Goal: Navigation & Orientation: Find specific page/section

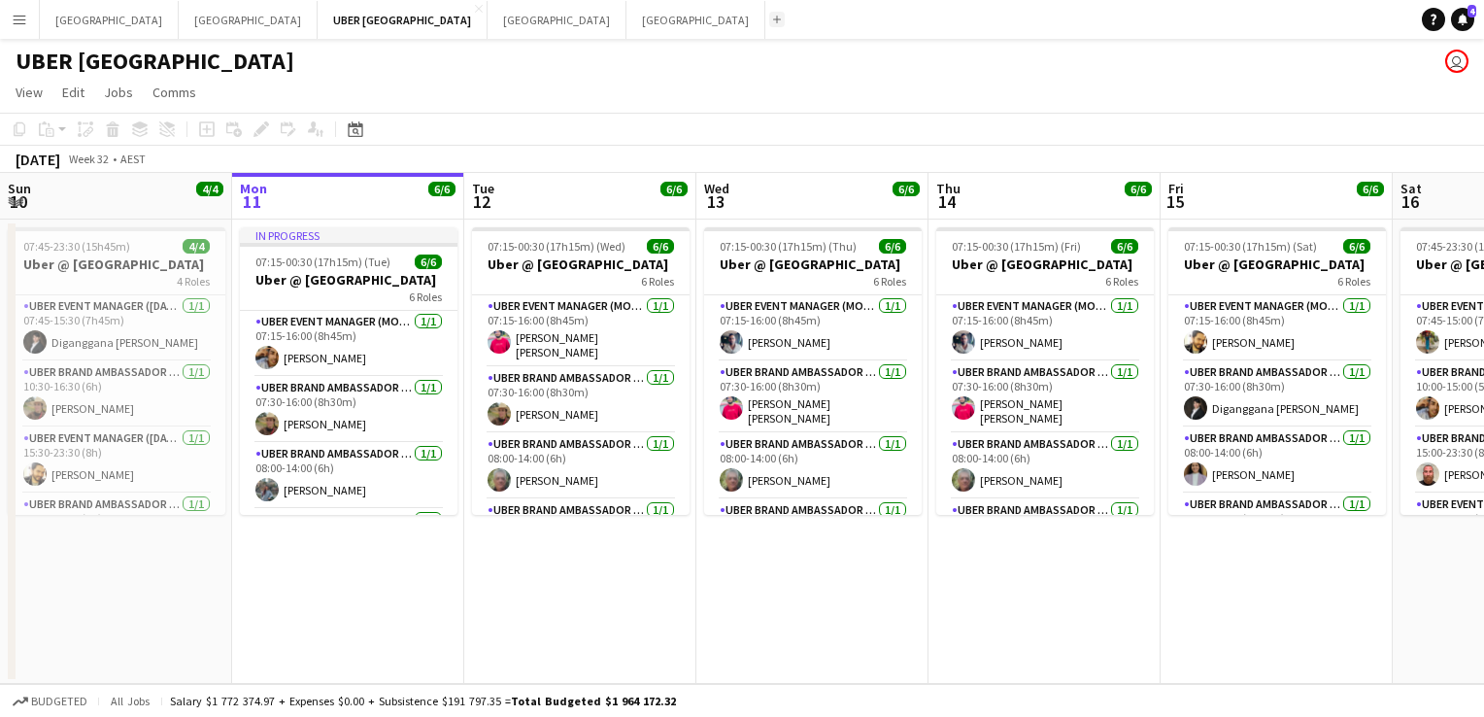
click at [773, 17] on app-icon "Add" at bounding box center [777, 20] width 8 height 8
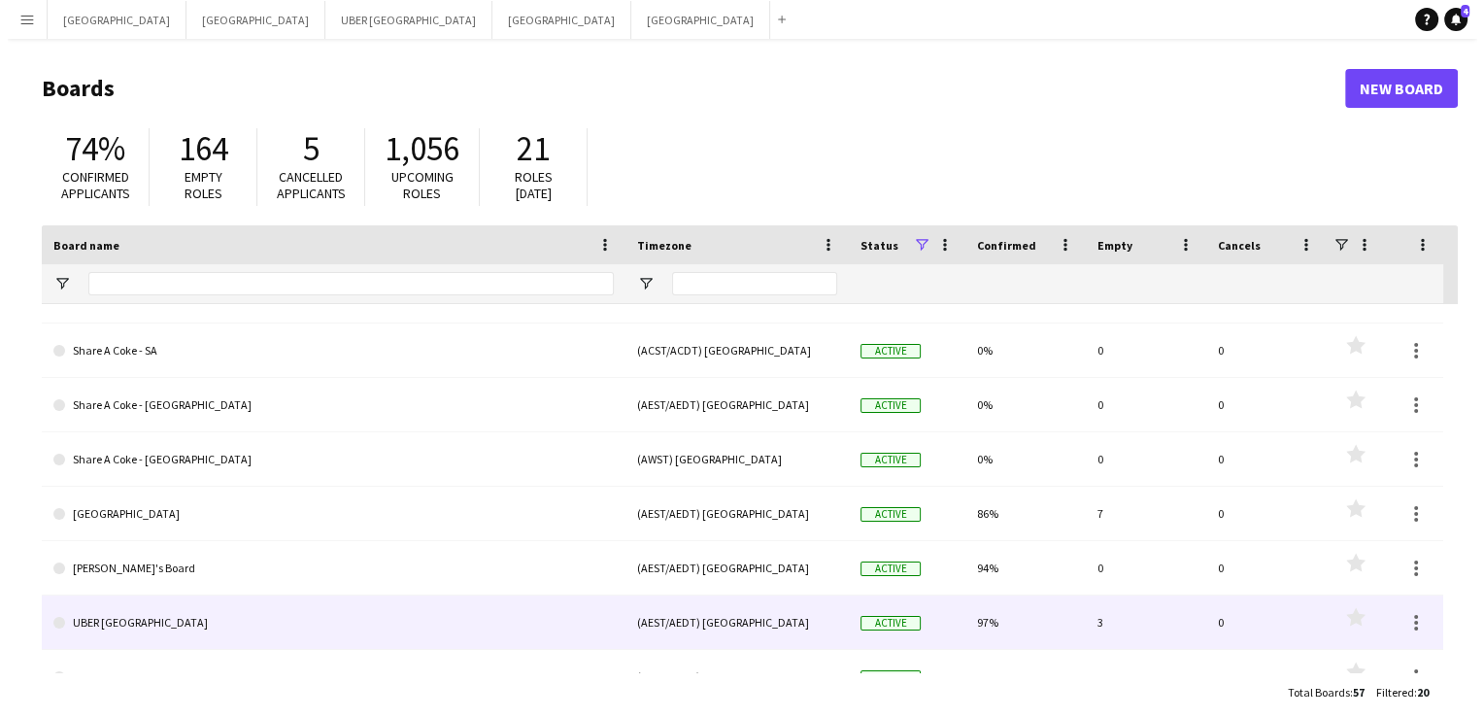
scroll to position [719, 0]
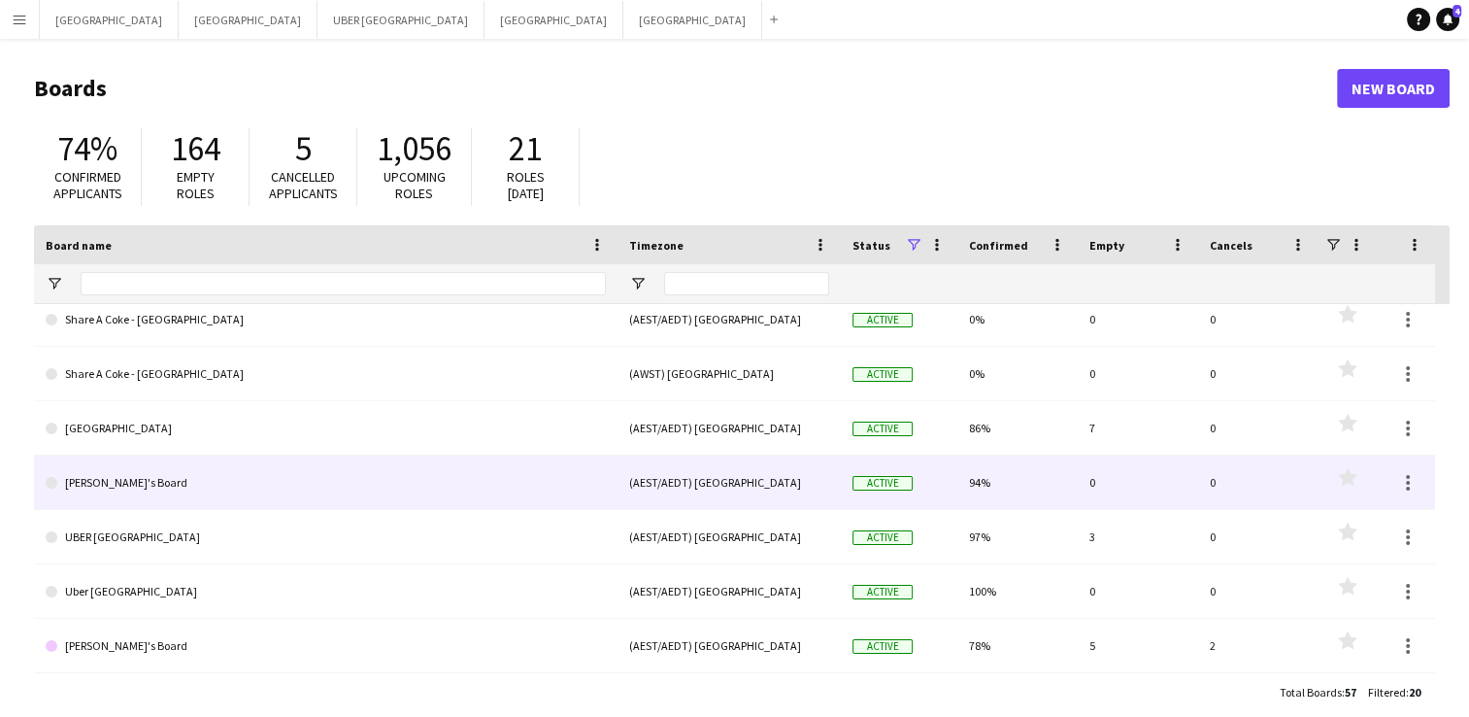
click at [178, 480] on link "[PERSON_NAME]'s Board" at bounding box center [326, 482] width 560 height 54
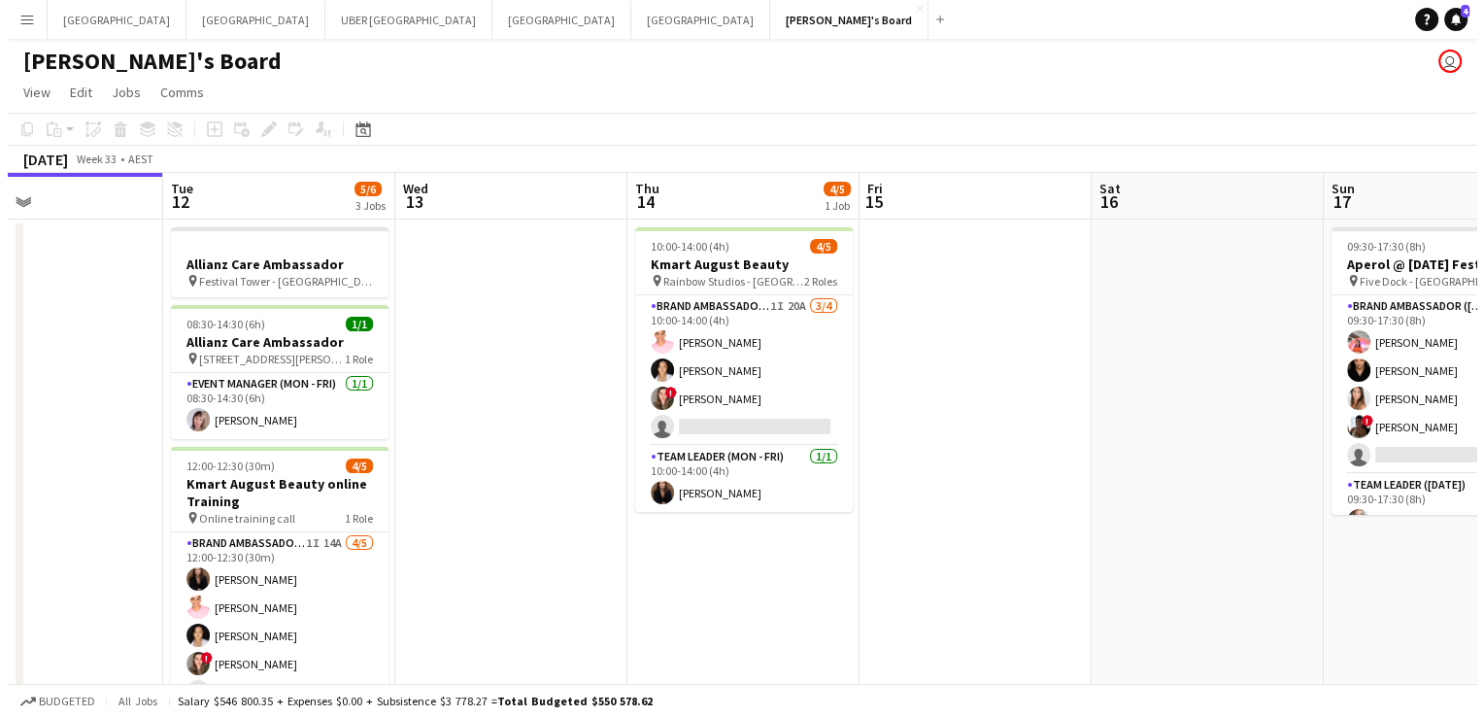
scroll to position [0, 541]
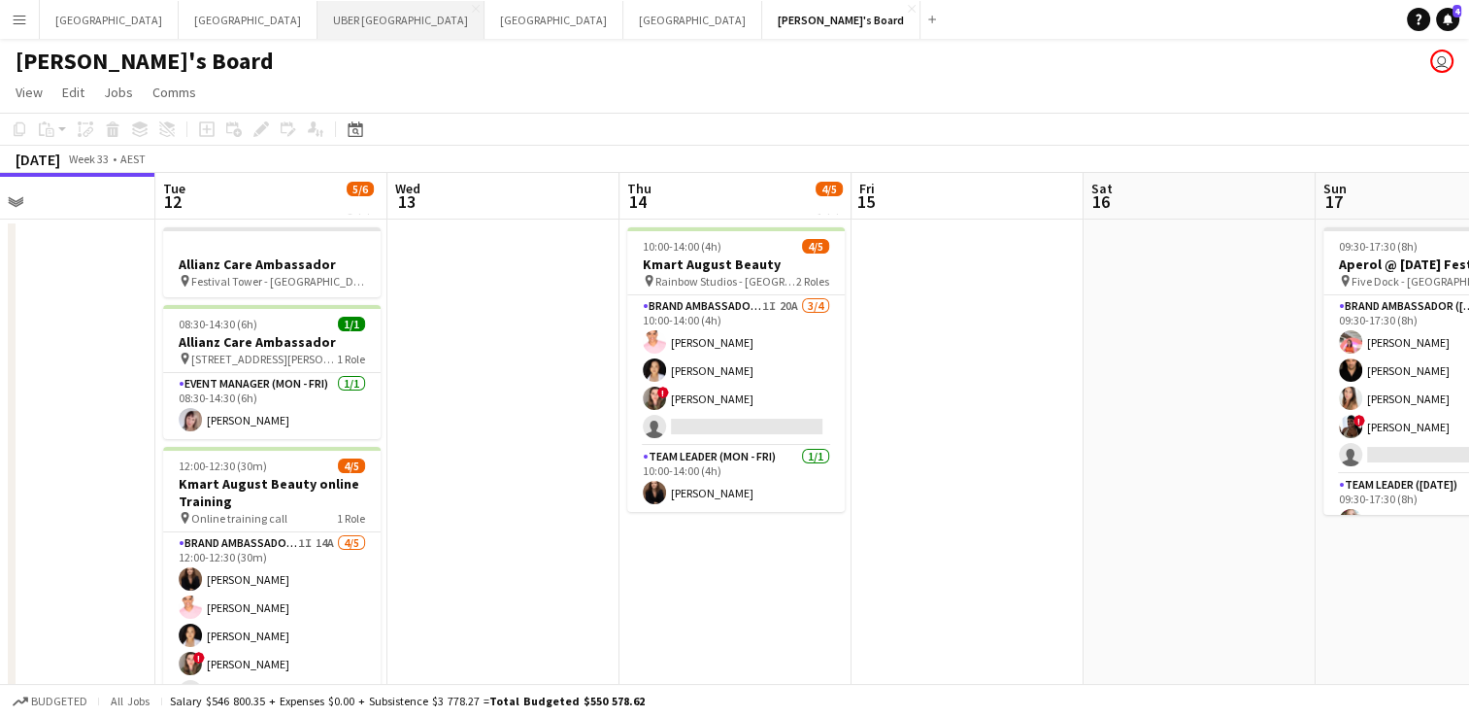
click at [318, 17] on button "UBER [GEOGRAPHIC_DATA] Close" at bounding box center [401, 20] width 167 height 38
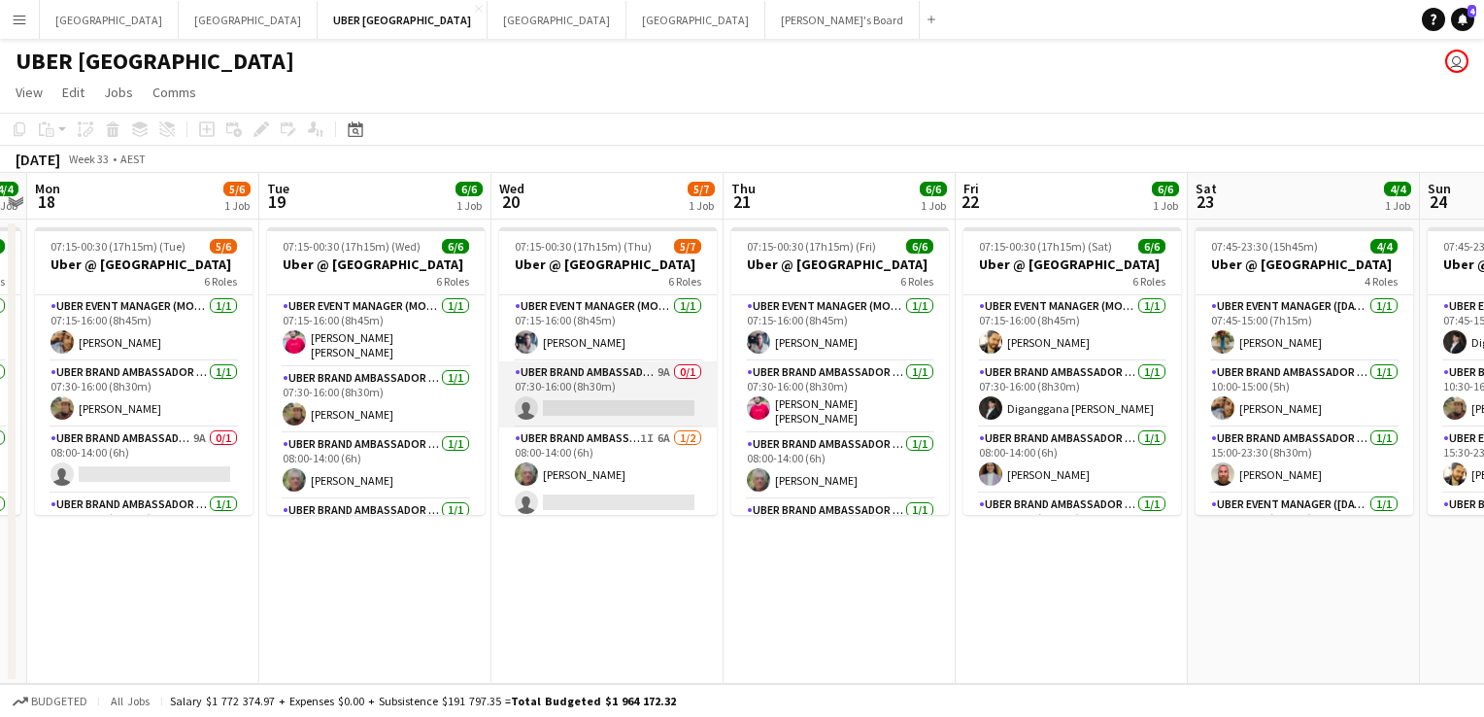
click at [584, 402] on app-card-role "UBER Brand Ambassador (Mon - Fri) 9A 0/1 07:30-16:00 (8h30m) single-neutral-act…" at bounding box center [608, 394] width 218 height 66
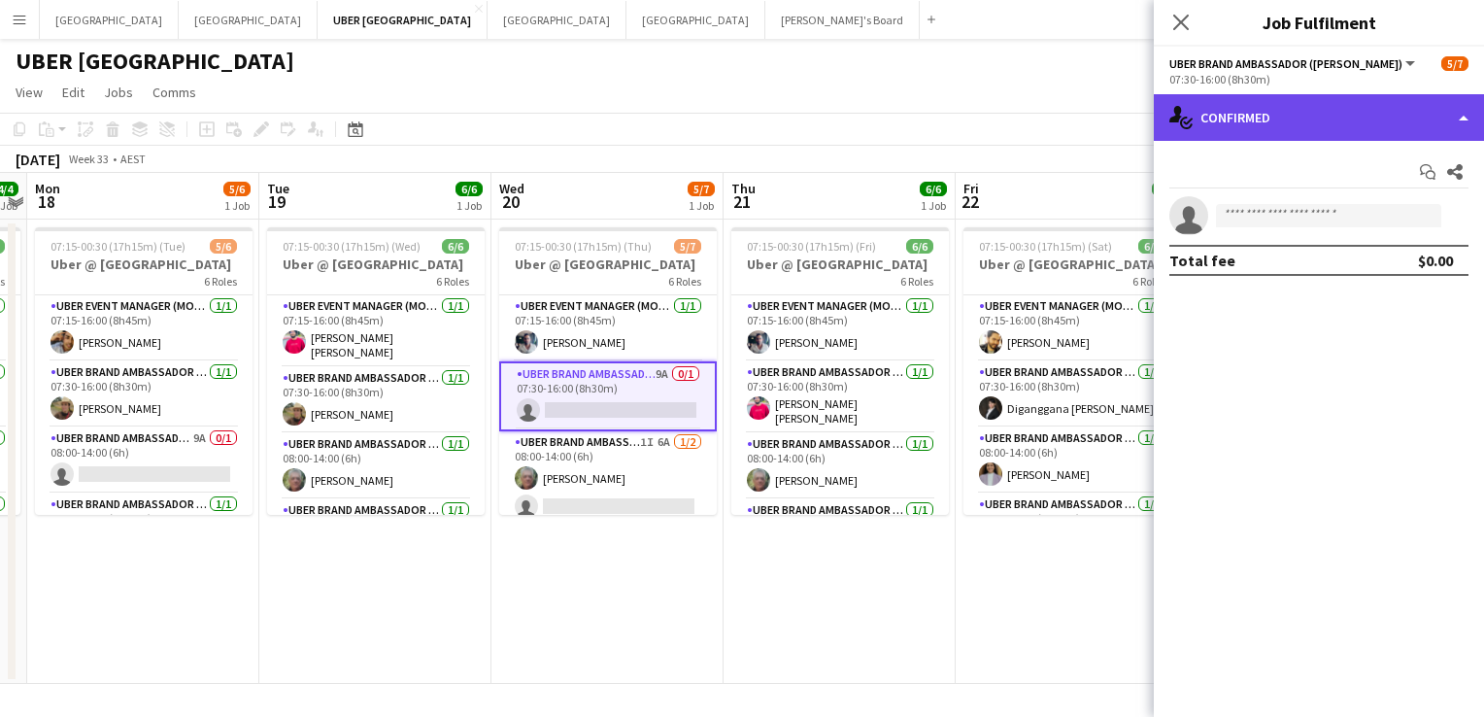
click at [1329, 115] on div "single-neutral-actions-check-2 Confirmed" at bounding box center [1319, 117] width 330 height 47
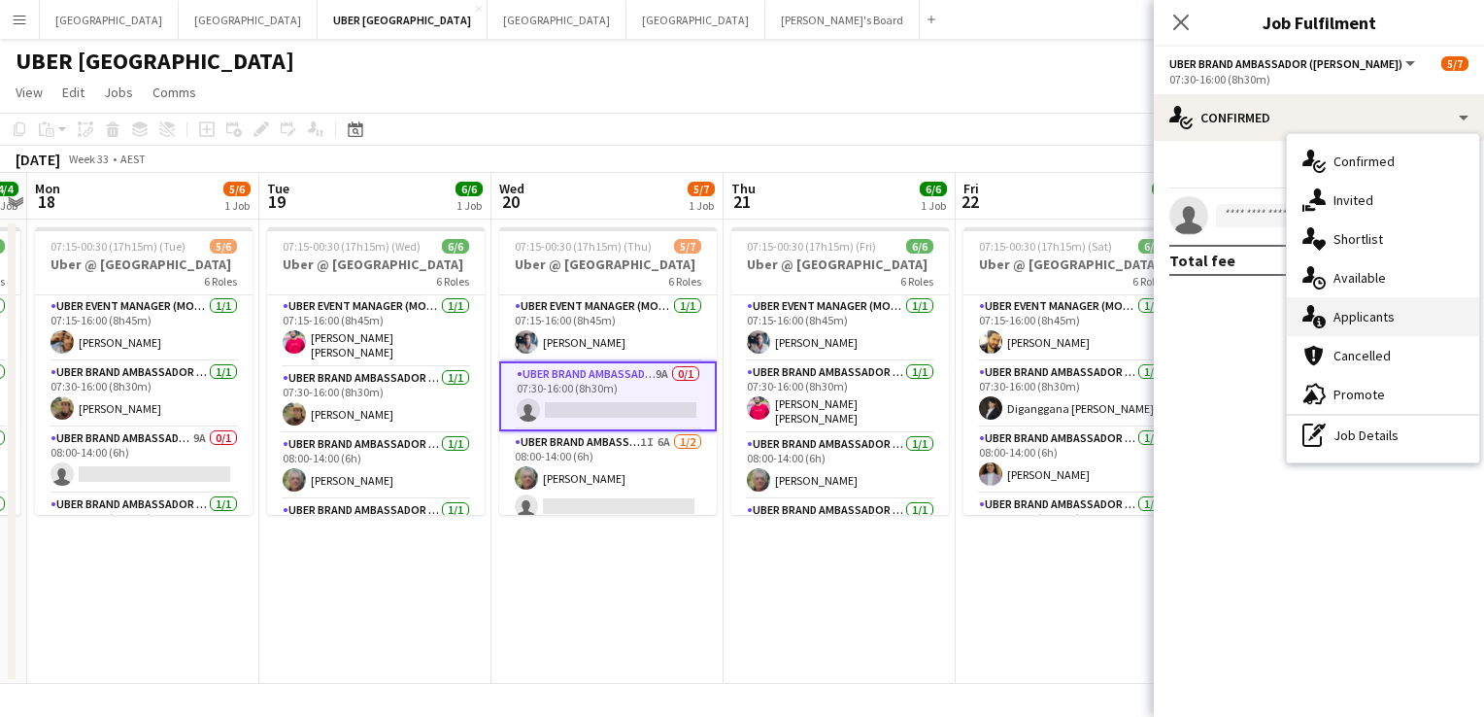
click at [1396, 318] on div "single-neutral-actions-information Applicants" at bounding box center [1383, 316] width 192 height 39
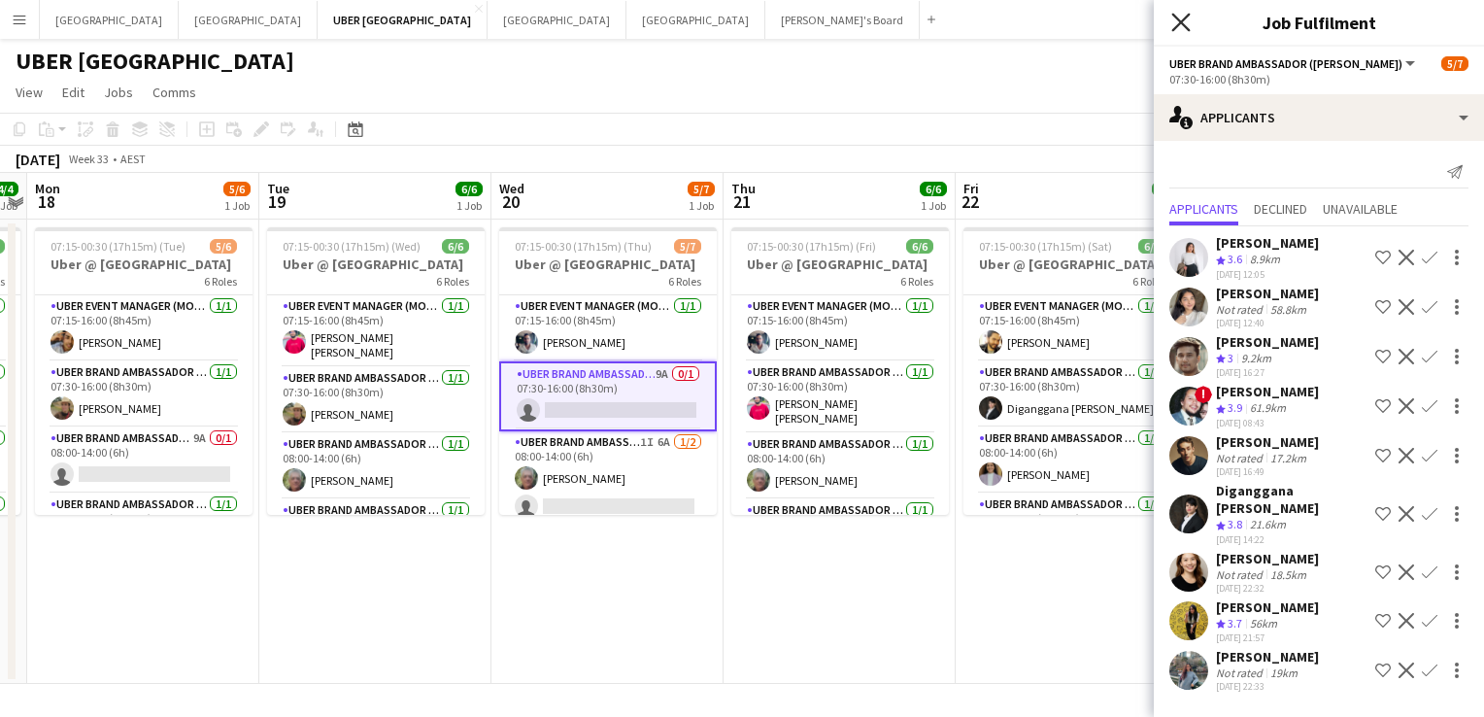
click at [1172, 29] on icon "Close pop-in" at bounding box center [1180, 22] width 18 height 18
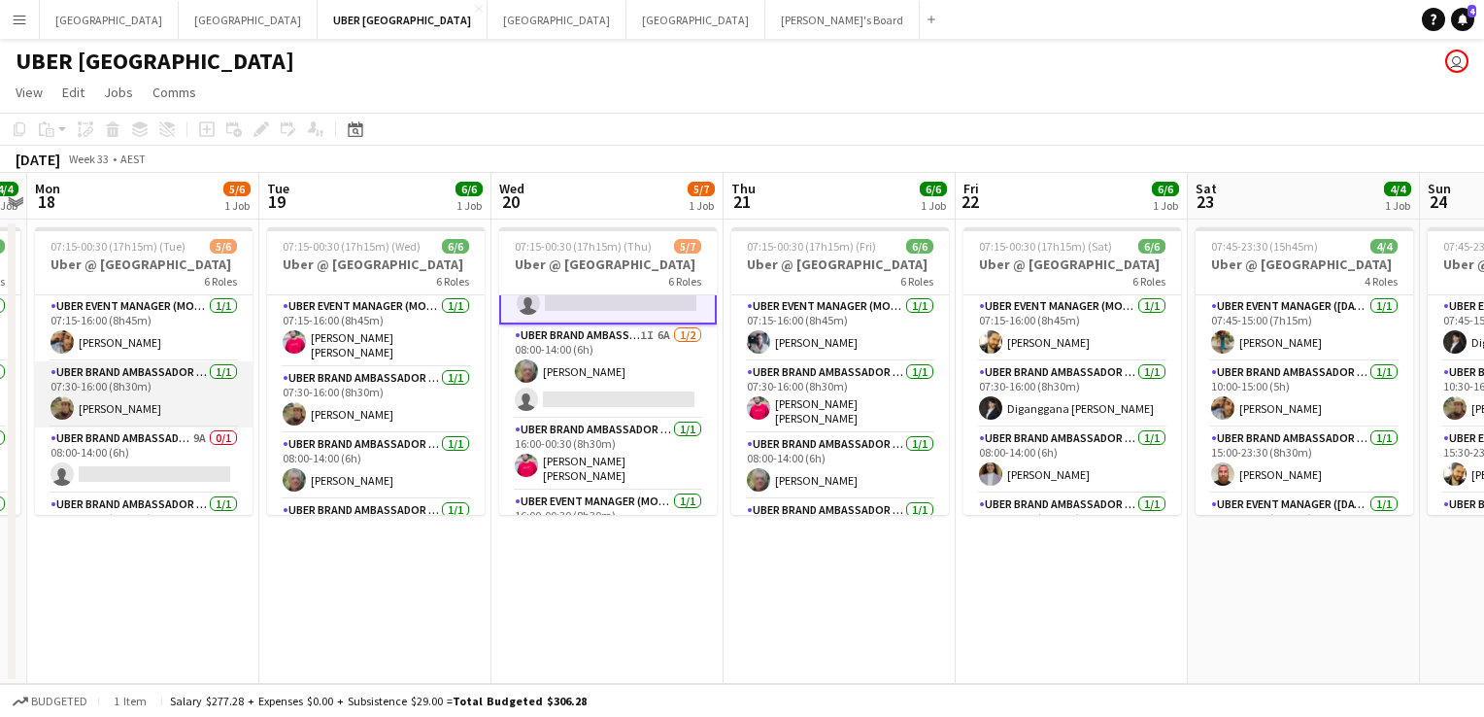
scroll to position [0, 539]
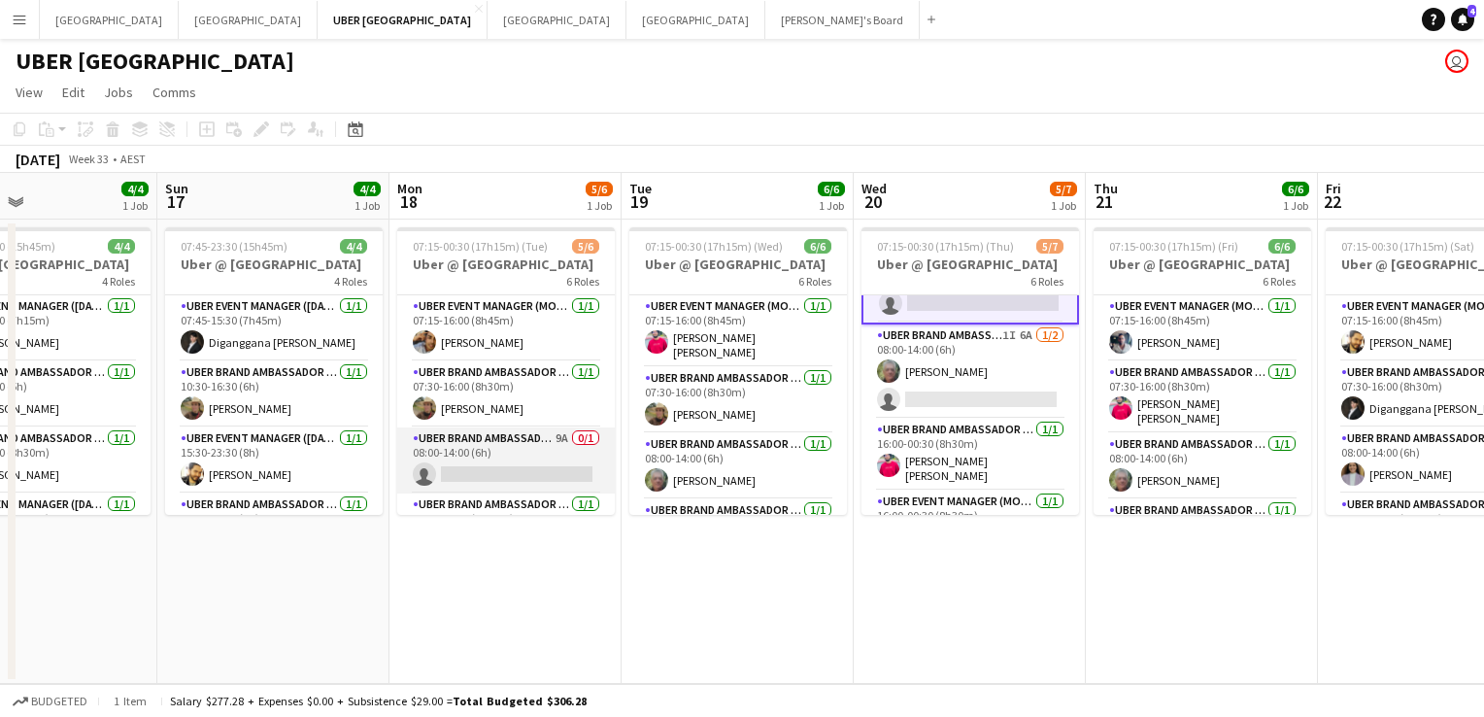
click at [508, 465] on app-card-role "UBER Brand Ambassador (Mon - Fri) 9A 0/1 08:00-14:00 (6h) single-neutral-actions" at bounding box center [506, 460] width 218 height 66
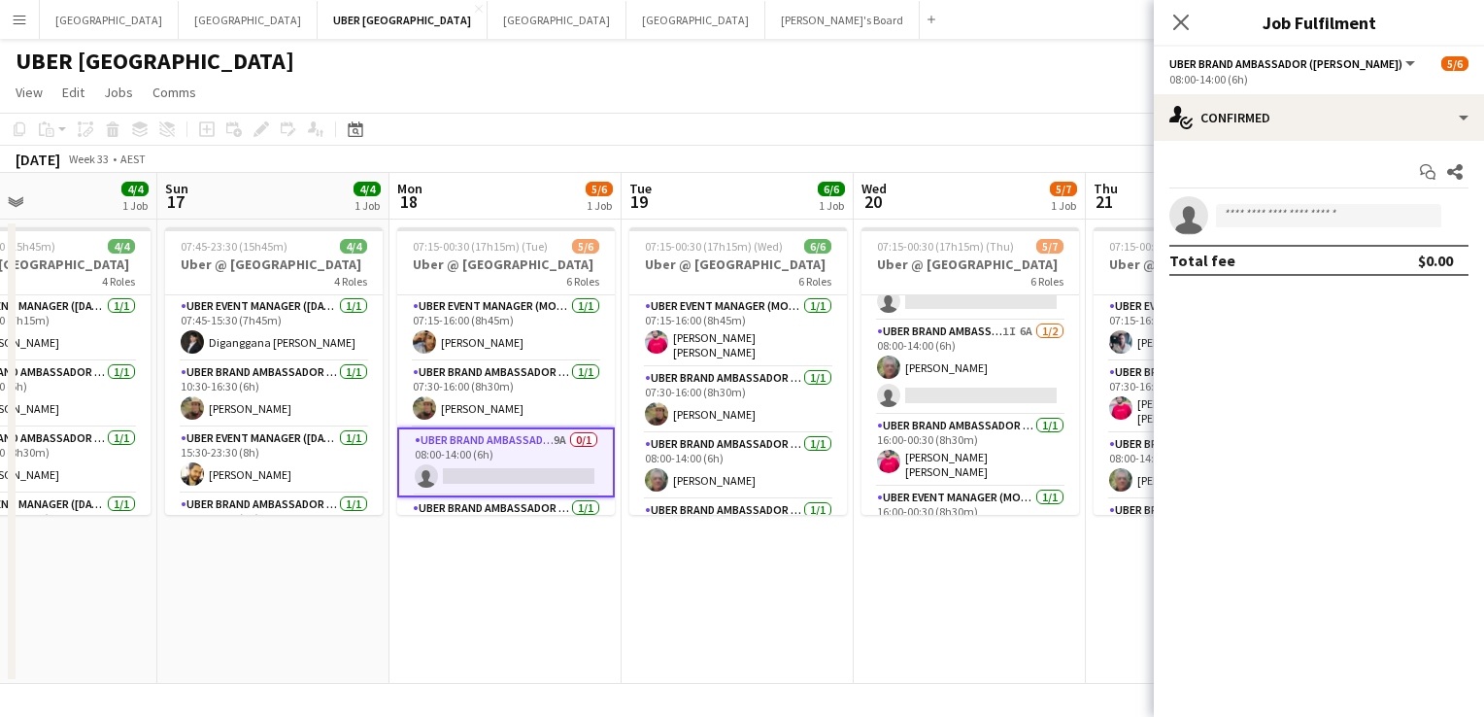
scroll to position [105, 0]
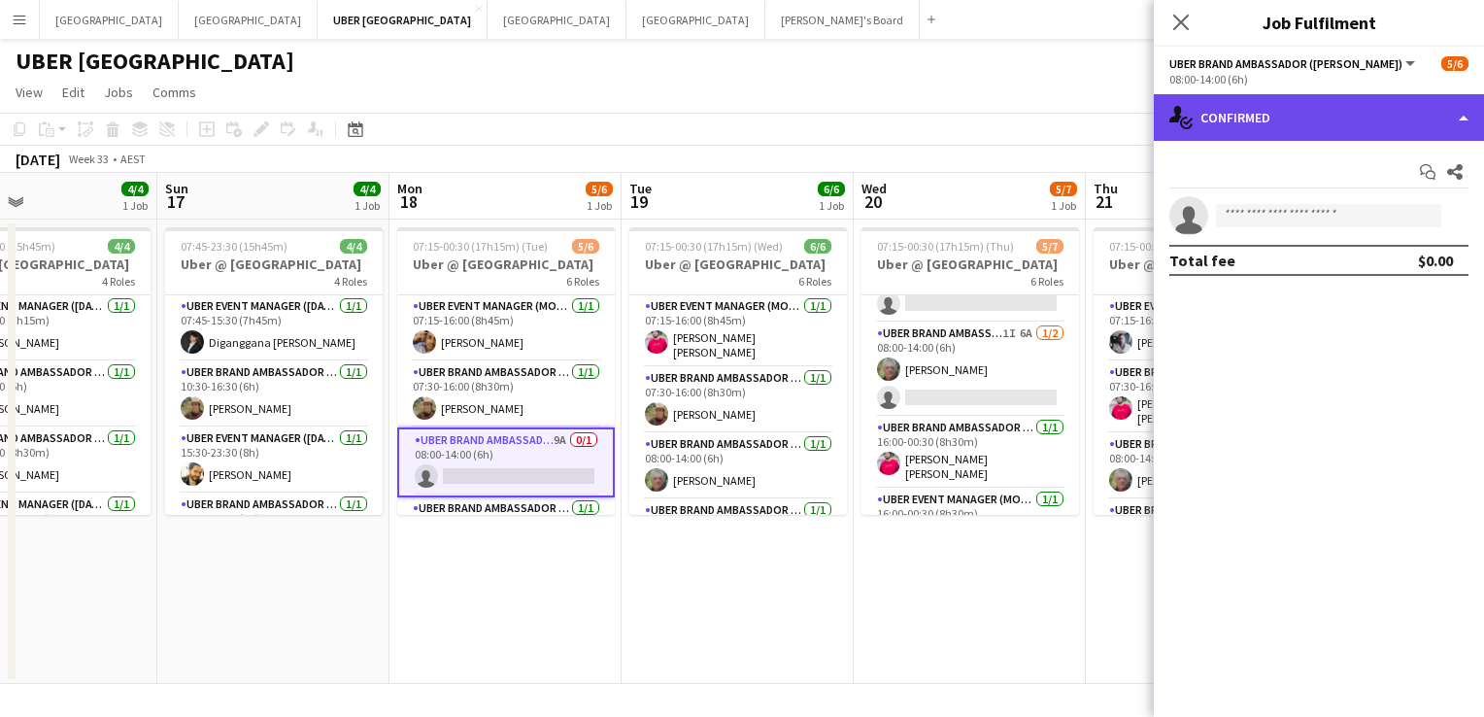
click at [1332, 114] on div "single-neutral-actions-check-2 Confirmed" at bounding box center [1319, 117] width 330 height 47
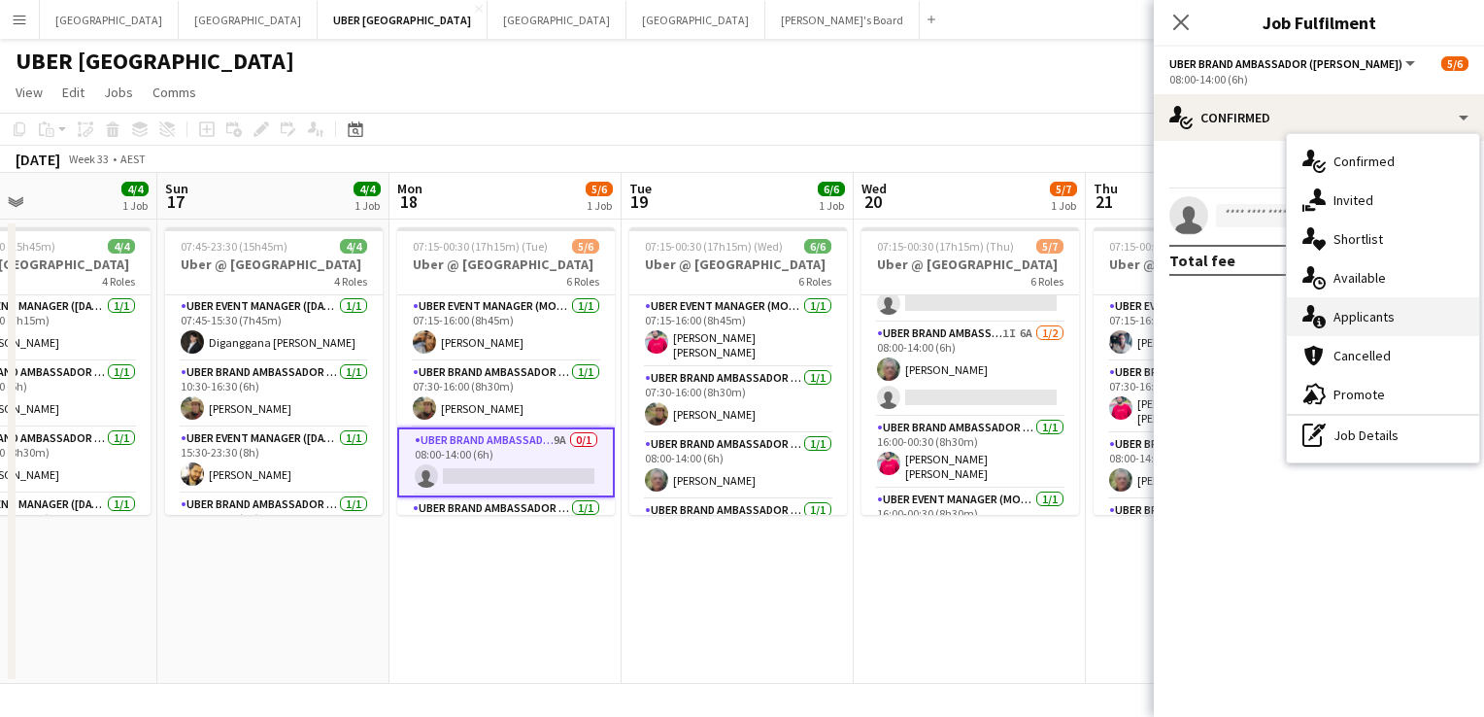
click at [1380, 307] on div "single-neutral-actions-information Applicants" at bounding box center [1383, 316] width 192 height 39
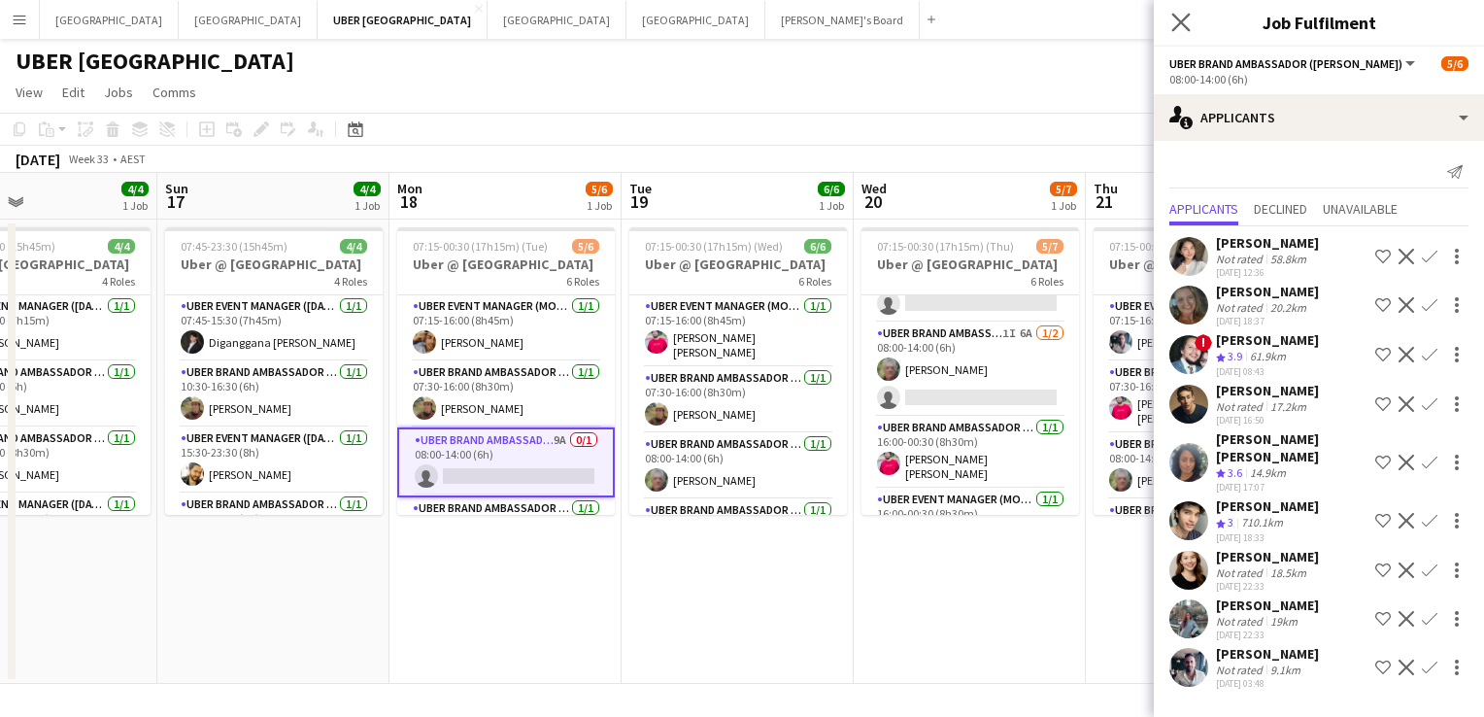
click at [1192, 21] on app-icon "Close pop-in" at bounding box center [1181, 23] width 28 height 28
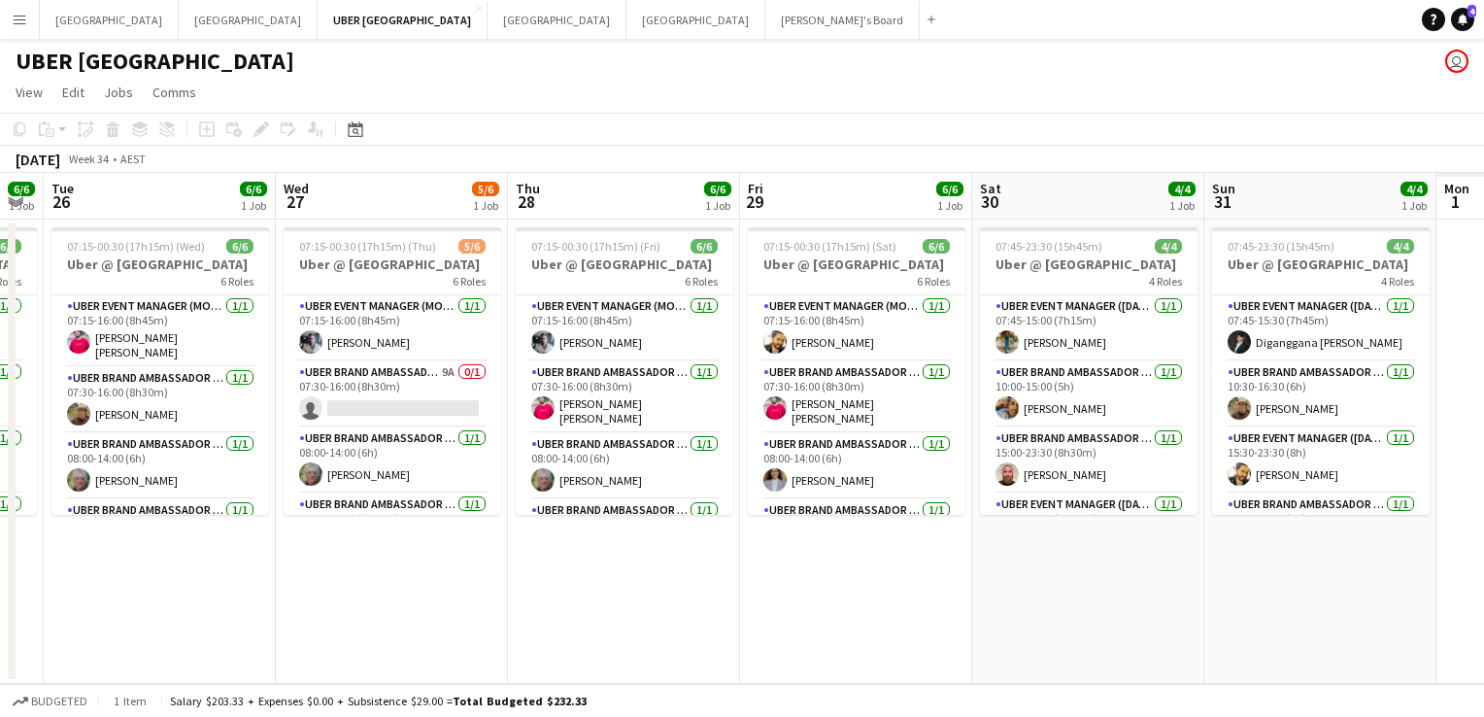
scroll to position [0, 668]
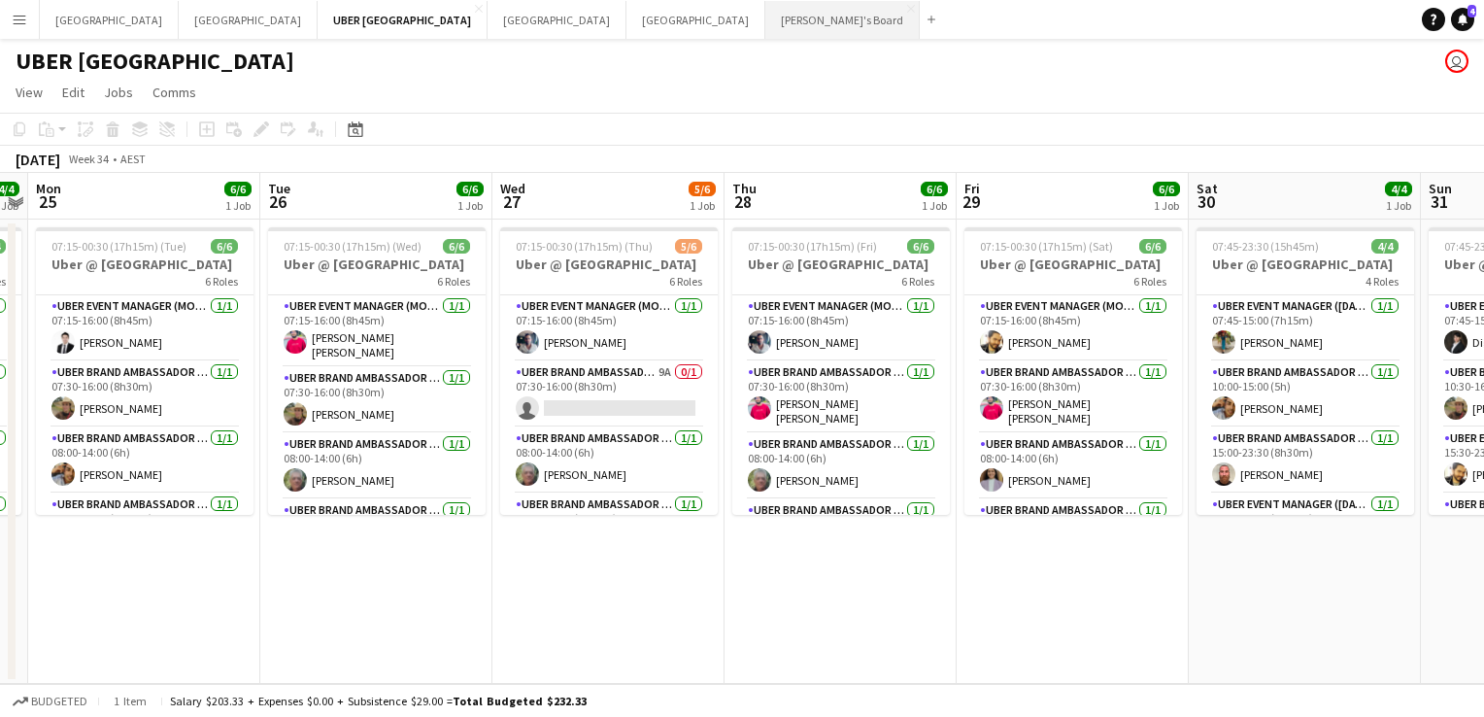
click at [765, 25] on button "Tennille's Board Close" at bounding box center [842, 20] width 154 height 38
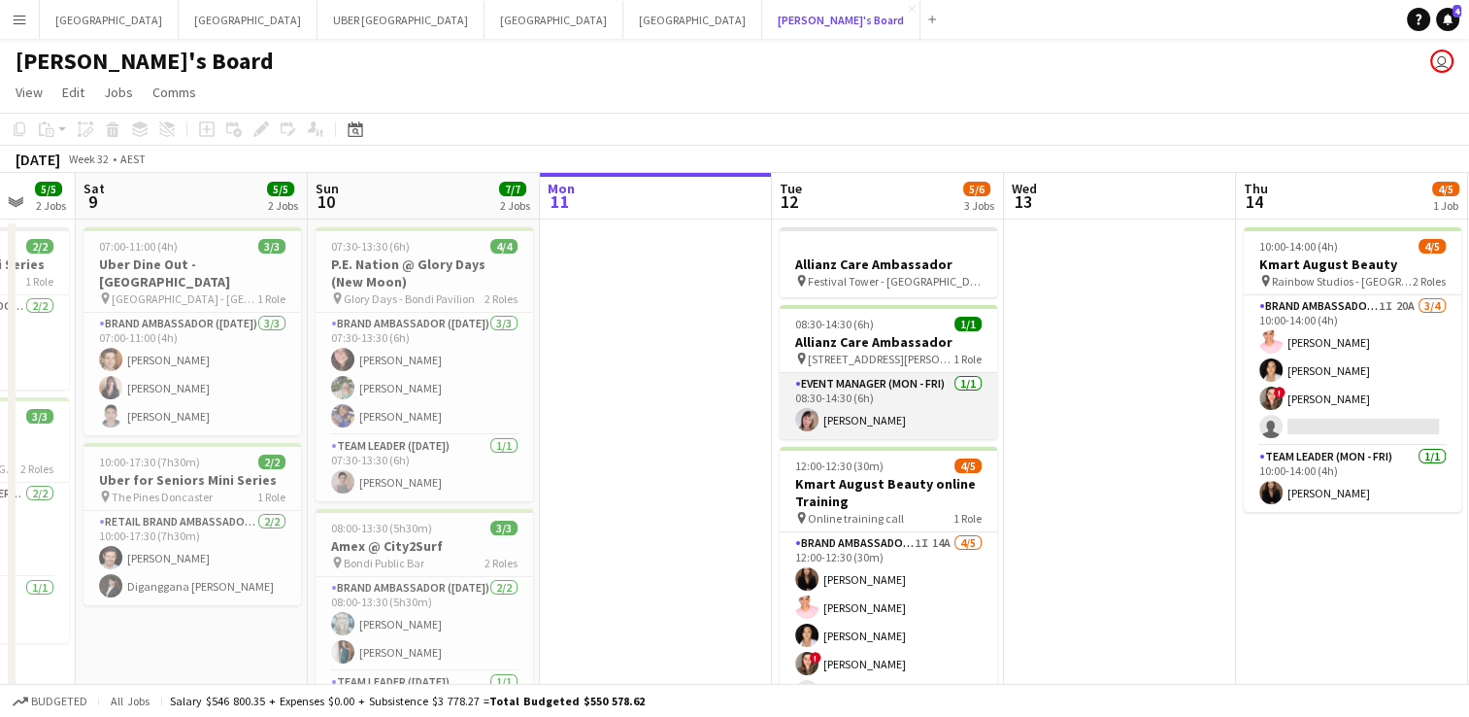
scroll to position [0, 598]
